Goal: Use online tool/utility: Utilize a website feature to perform a specific function

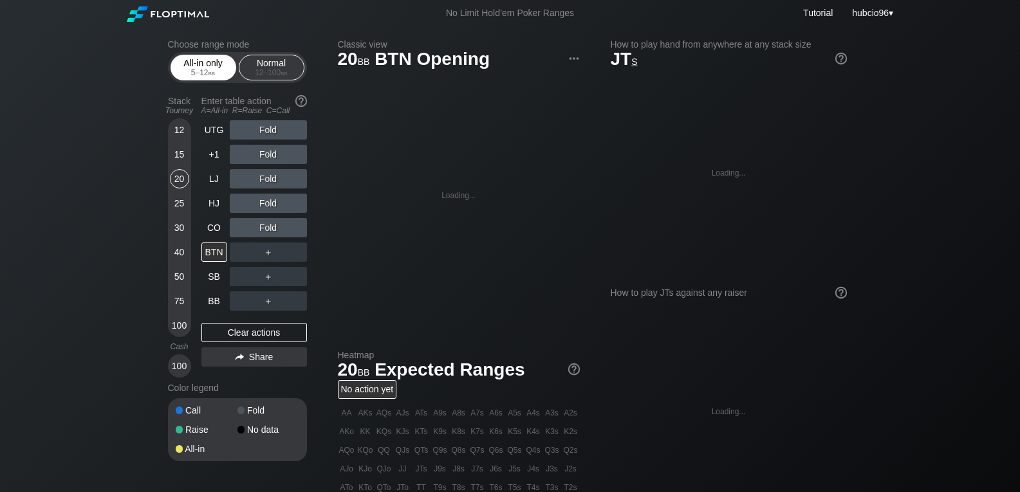
click at [199, 57] on div "All-in only 5 – 12 bb" at bounding box center [203, 67] width 59 height 24
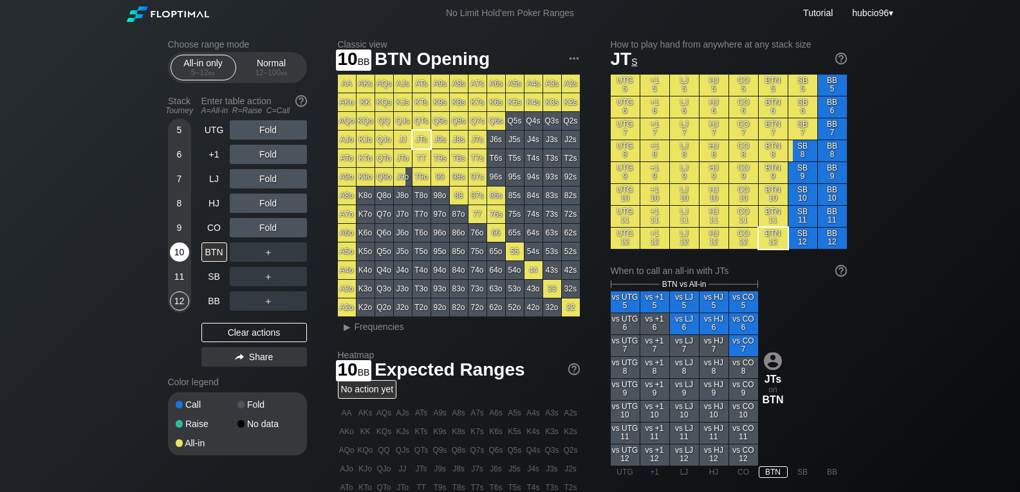
click at [181, 252] on div "10" at bounding box center [179, 252] width 19 height 19
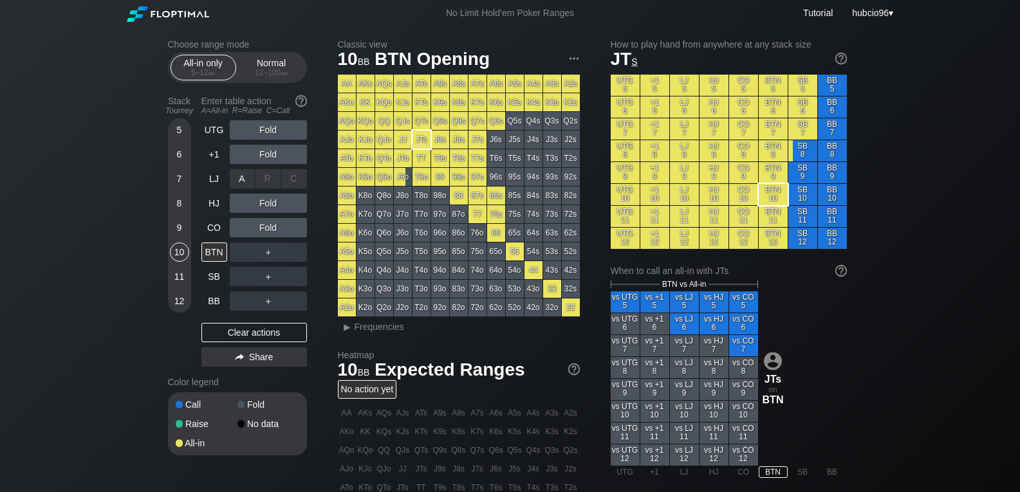
click at [293, 176] on div "C ✕" at bounding box center [294, 178] width 25 height 19
click at [265, 179] on div "R ✕" at bounding box center [267, 178] width 25 height 19
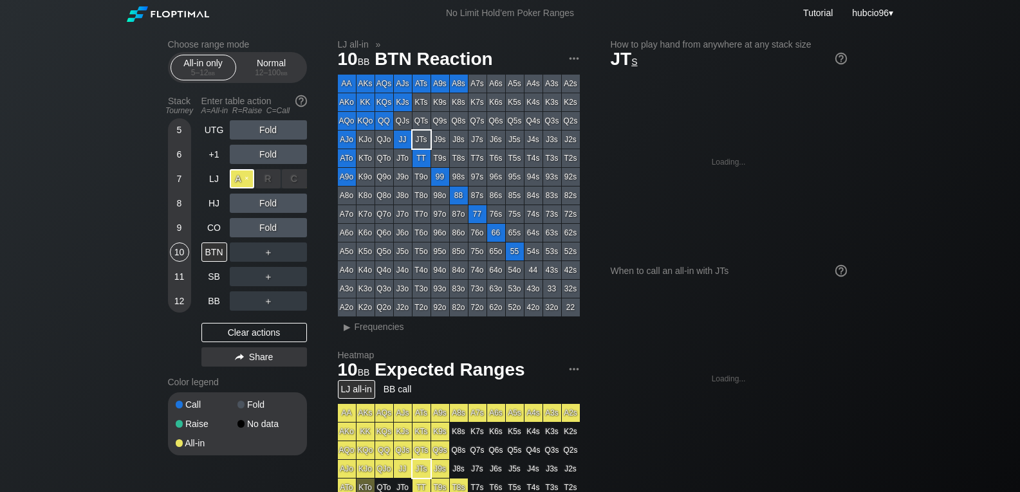
click at [231, 181] on div "A ✕" at bounding box center [242, 178] width 25 height 19
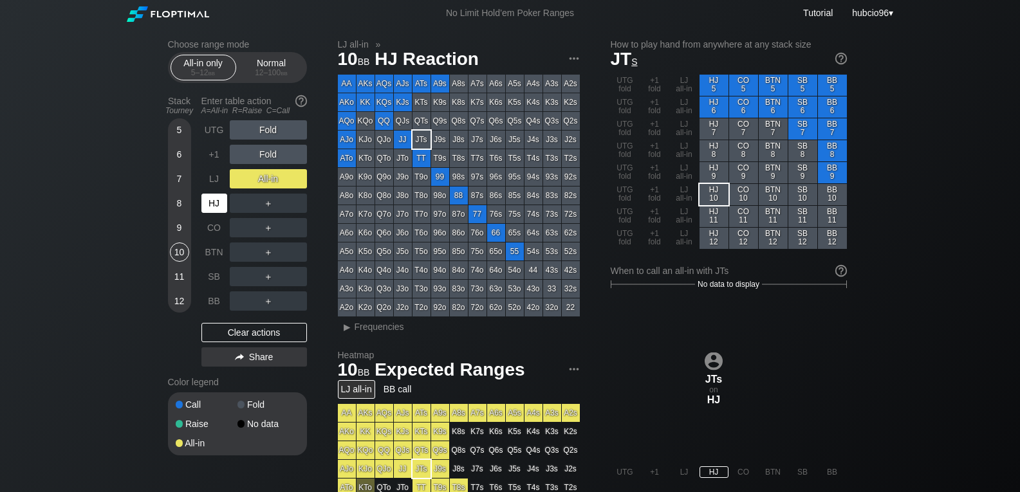
click at [215, 199] on div "HJ" at bounding box center [214, 203] width 26 height 19
click at [270, 64] on div "Normal 12 – 100 bb" at bounding box center [271, 67] width 59 height 24
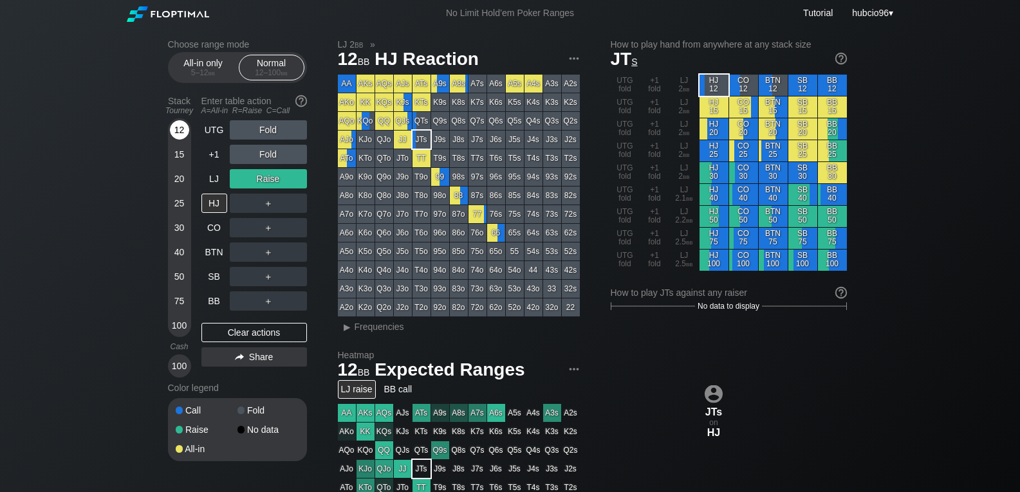
click at [185, 127] on div "12" at bounding box center [179, 129] width 19 height 19
click at [210, 204] on div "HJ" at bounding box center [214, 203] width 26 height 19
click at [46, 79] on div "Choose range mode All-in only 5 – 12 bb Normal 12 – 100 bb Stack Tourney Enter …" at bounding box center [510, 437] width 1020 height 822
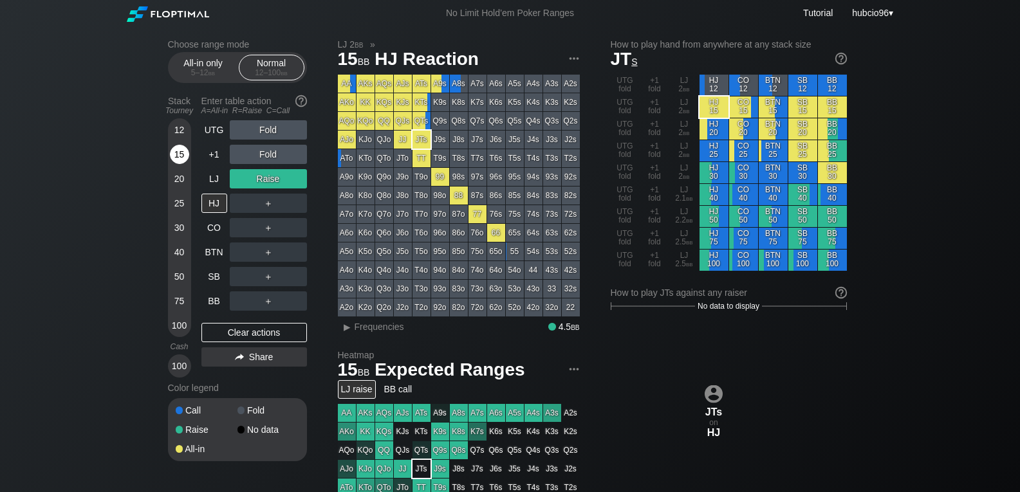
click at [185, 153] on div "15" at bounding box center [179, 154] width 19 height 19
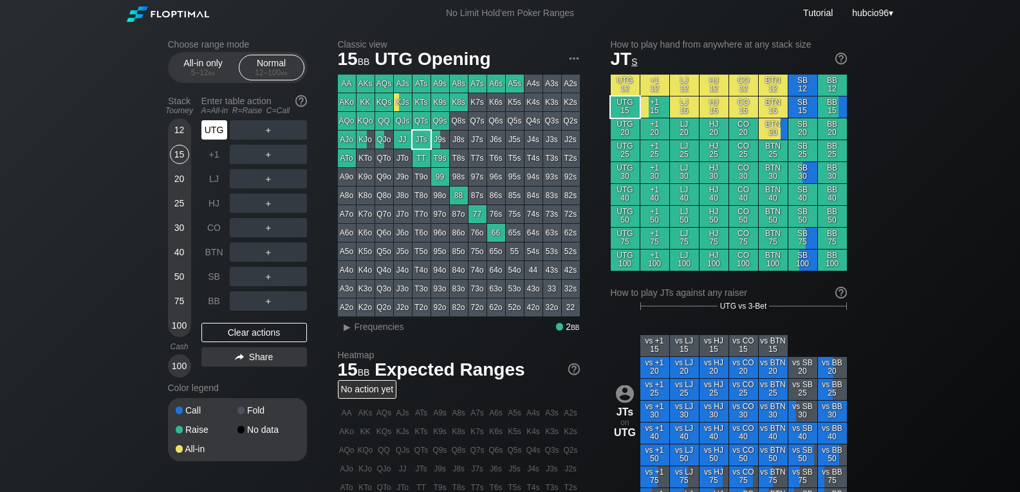
click at [216, 128] on div "UTG" at bounding box center [214, 129] width 26 height 19
click at [28, 100] on div "Choose range mode All-in only 5 – 12 bb Normal 12 – 100 bb Stack Tourney Enter …" at bounding box center [510, 437] width 1020 height 822
